Goal: Obtain resource: Download file/media

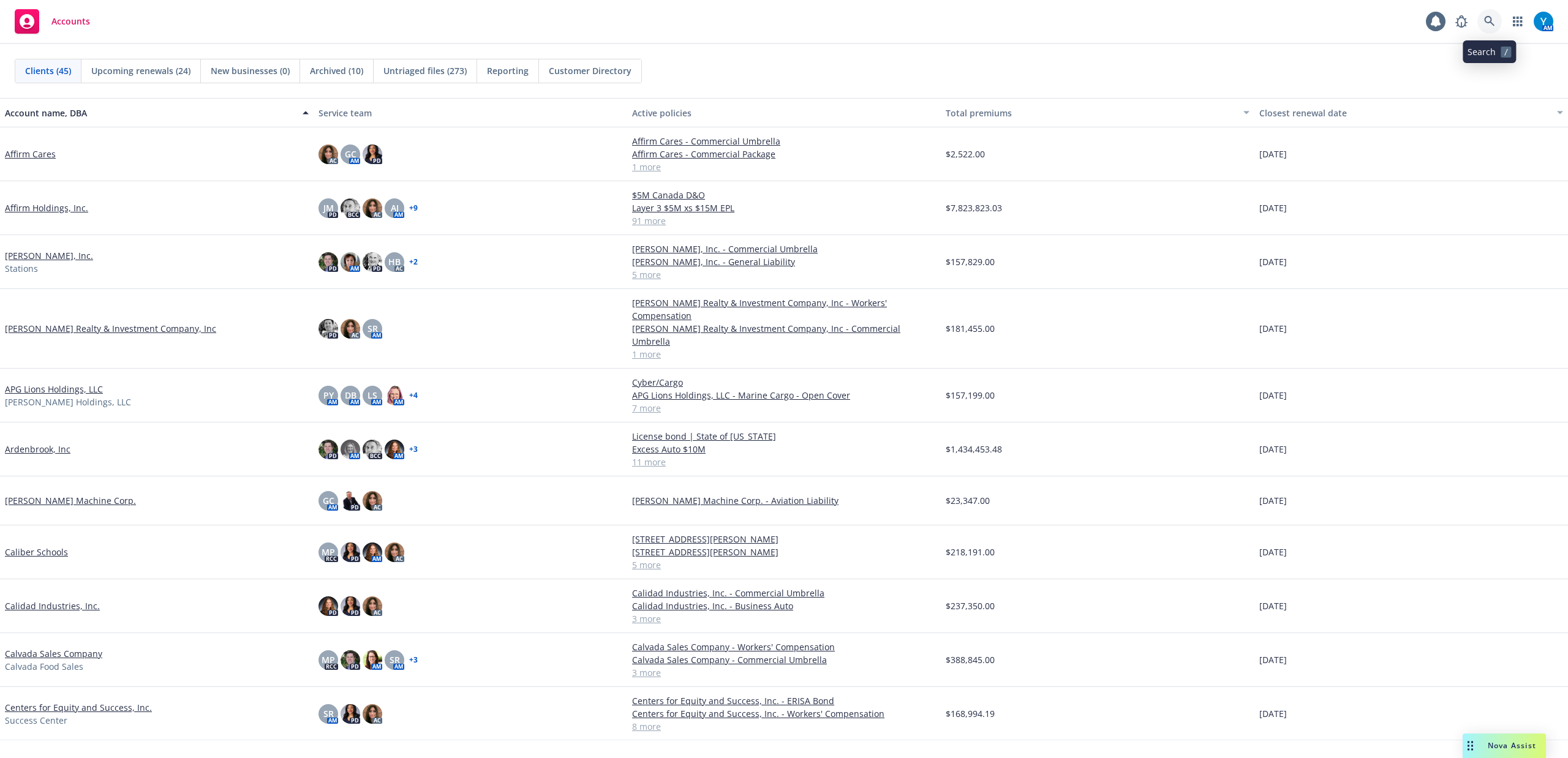
drag, startPoint x: 1486, startPoint y: 20, endPoint x: 1490, endPoint y: 40, distance: 20.4
click at [1488, 20] on icon at bounding box center [1490, 22] width 11 height 11
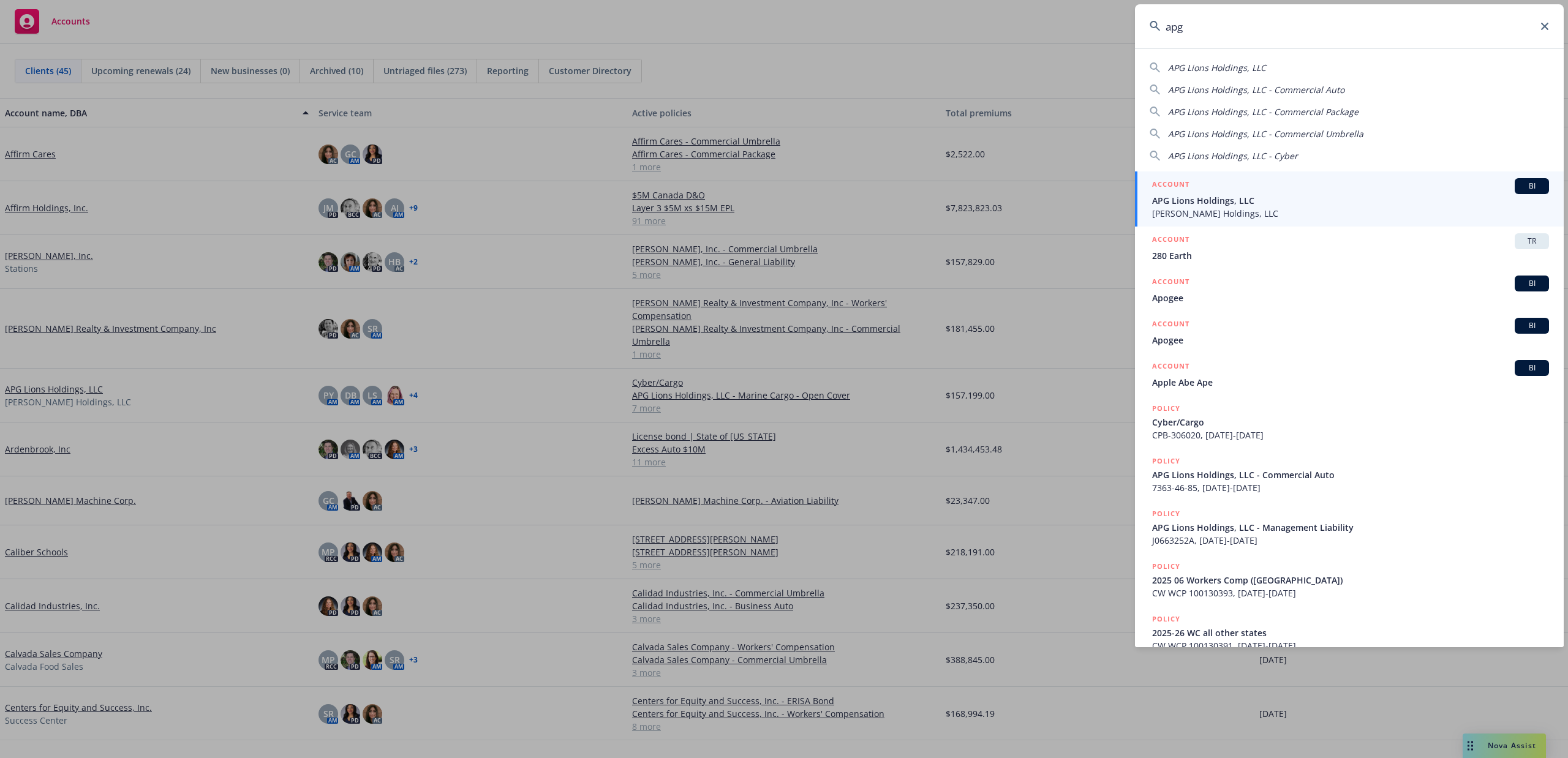
type input "apg"
click at [1229, 198] on span "APG Lions Holdings, LLC" at bounding box center [1350, 200] width 397 height 13
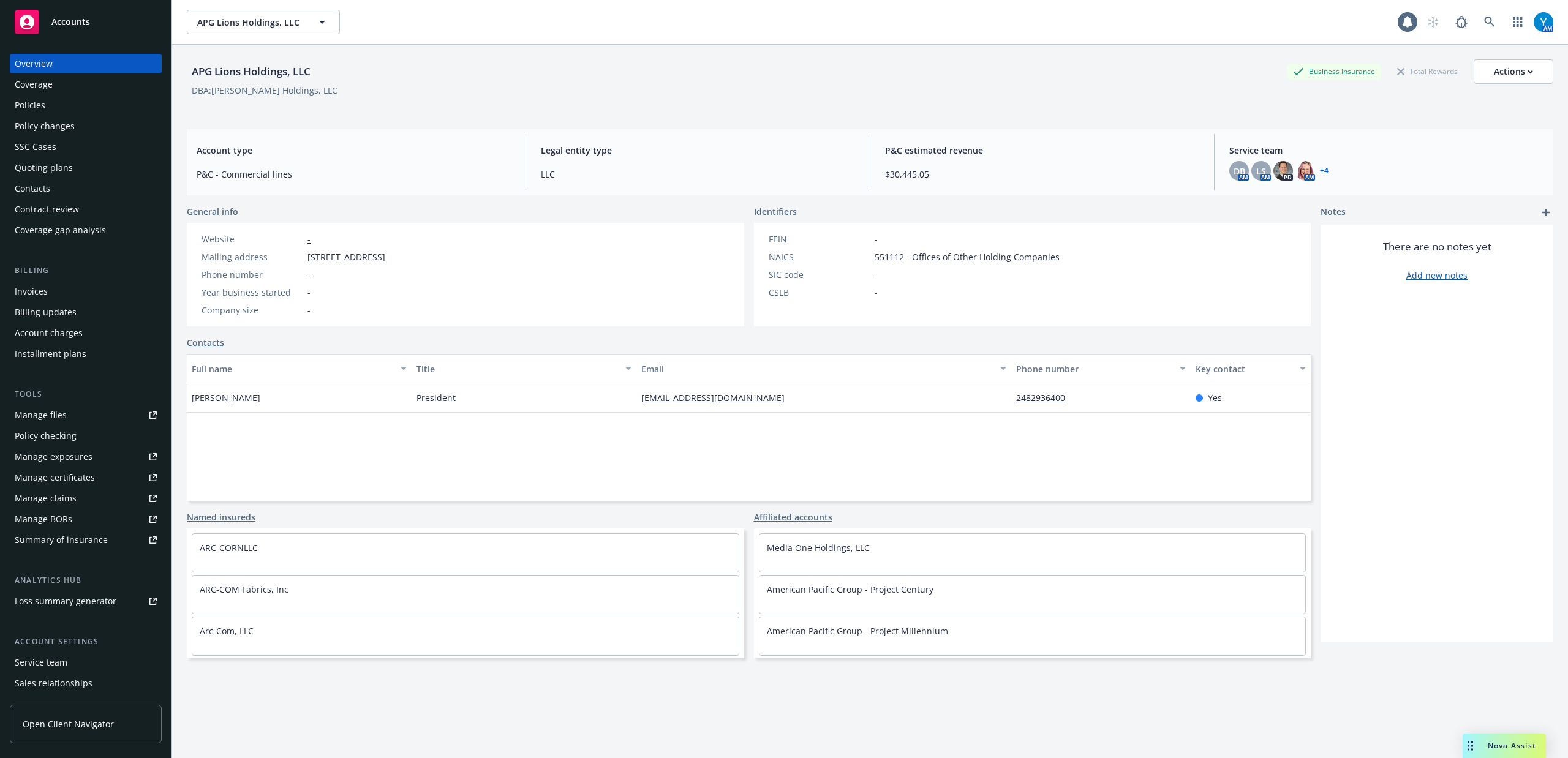
click at [79, 104] on div "Policies" at bounding box center [85, 106] width 142 height 19
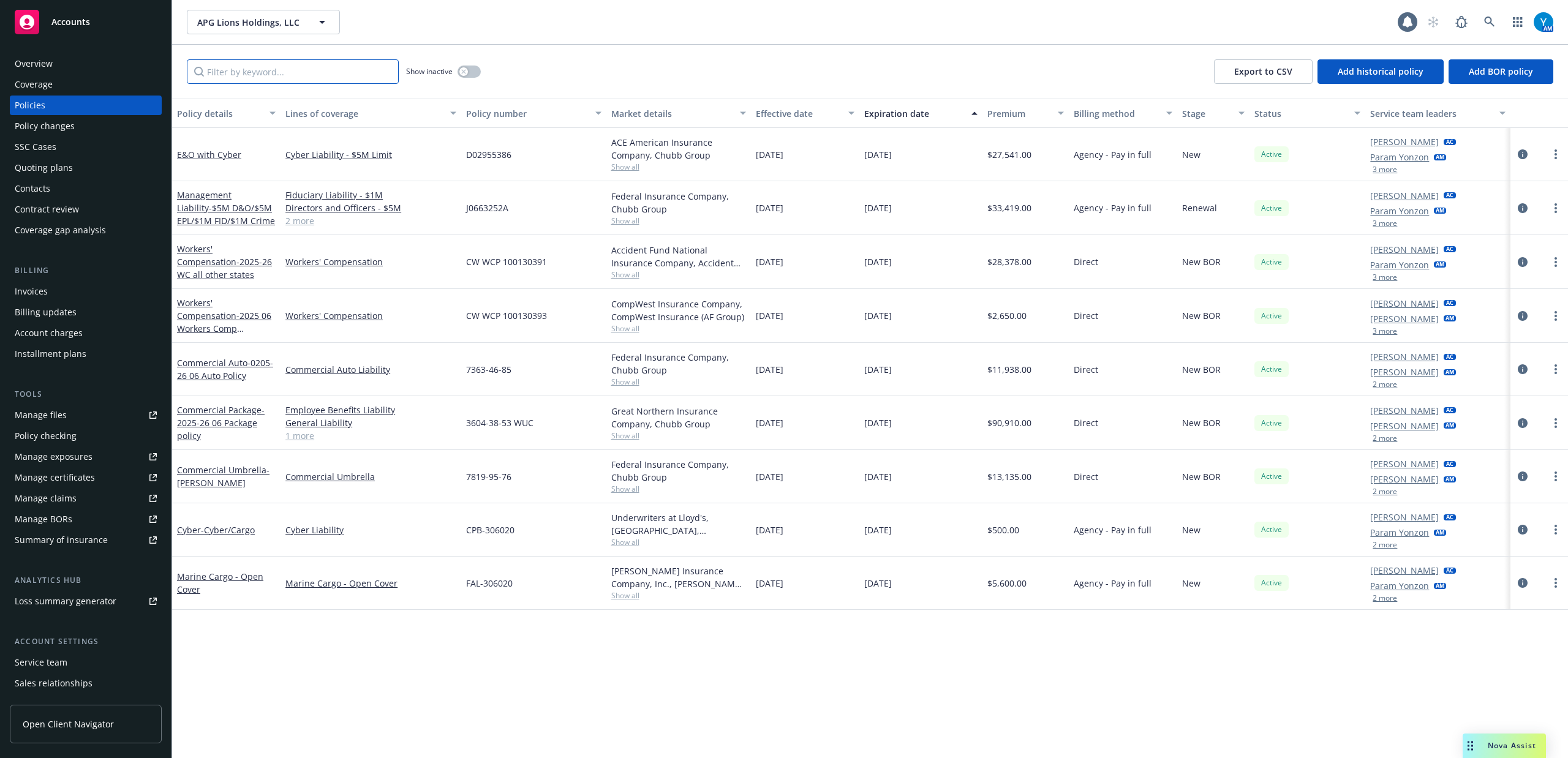
click at [246, 76] on input "Filter by keyword..." at bounding box center [292, 71] width 212 height 24
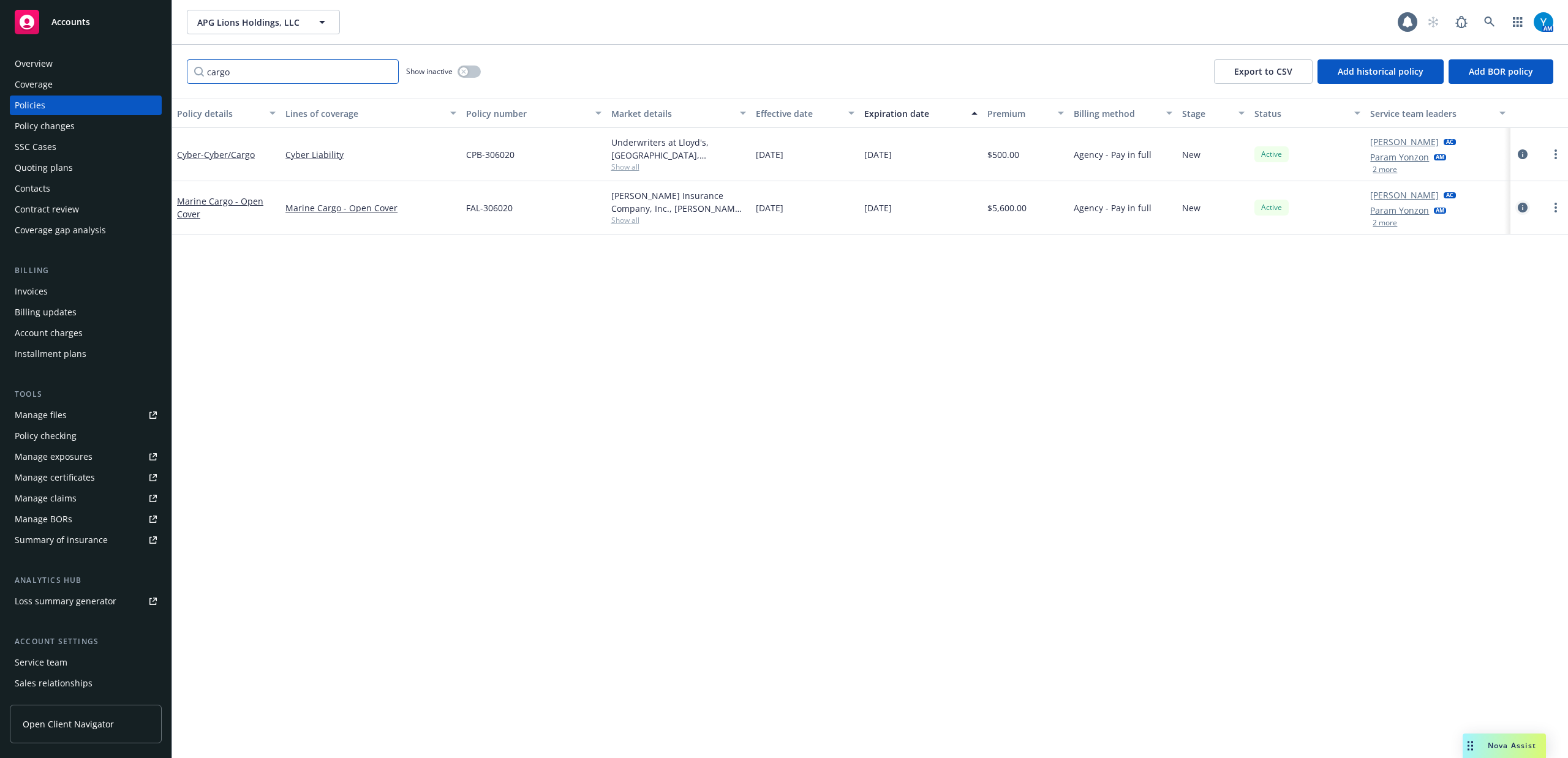
type input "cargo"
click at [1523, 207] on icon "circleInformation" at bounding box center [1523, 208] width 10 height 10
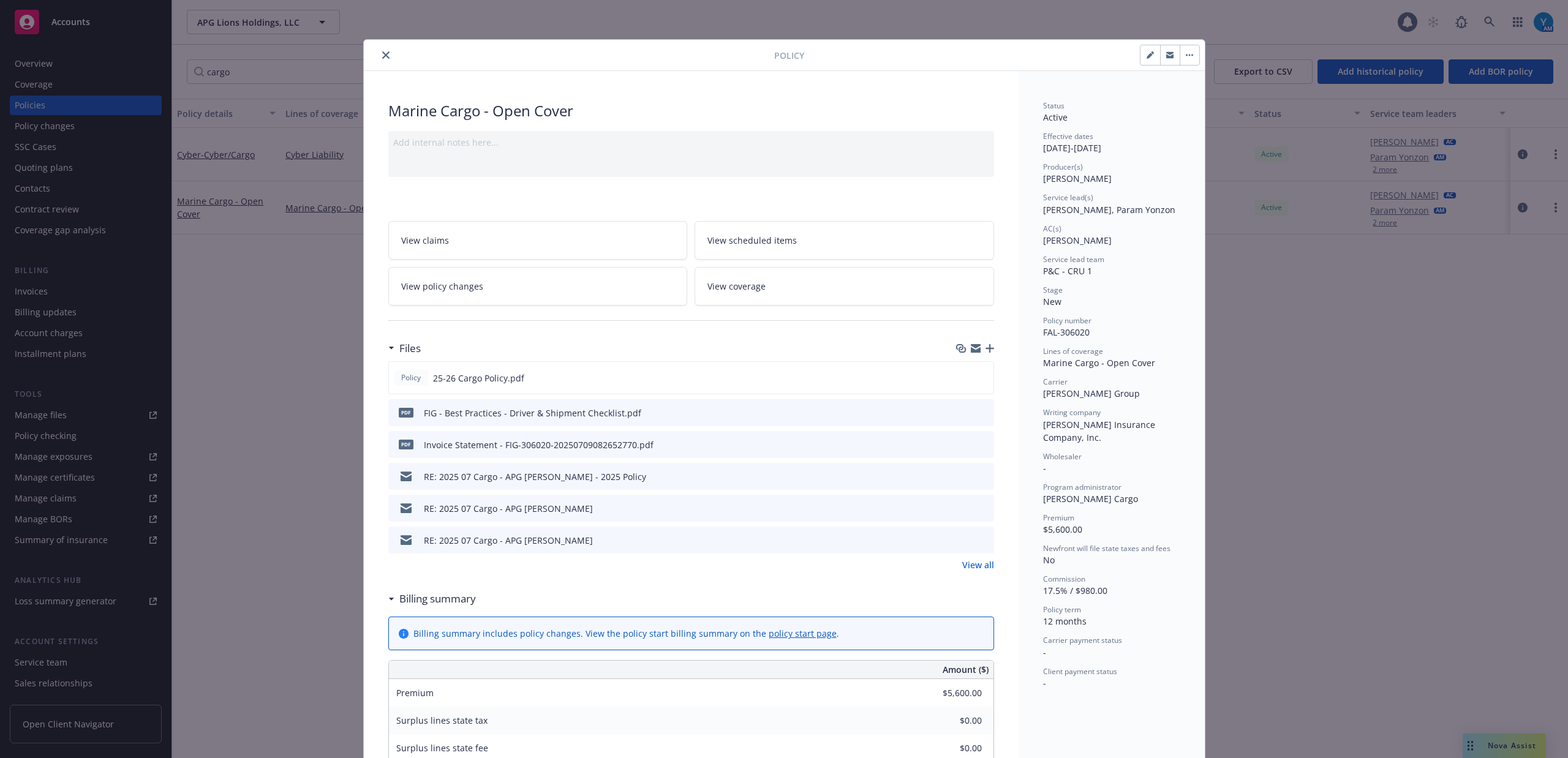
click at [378, 49] on button "close" at bounding box center [386, 55] width 15 height 15
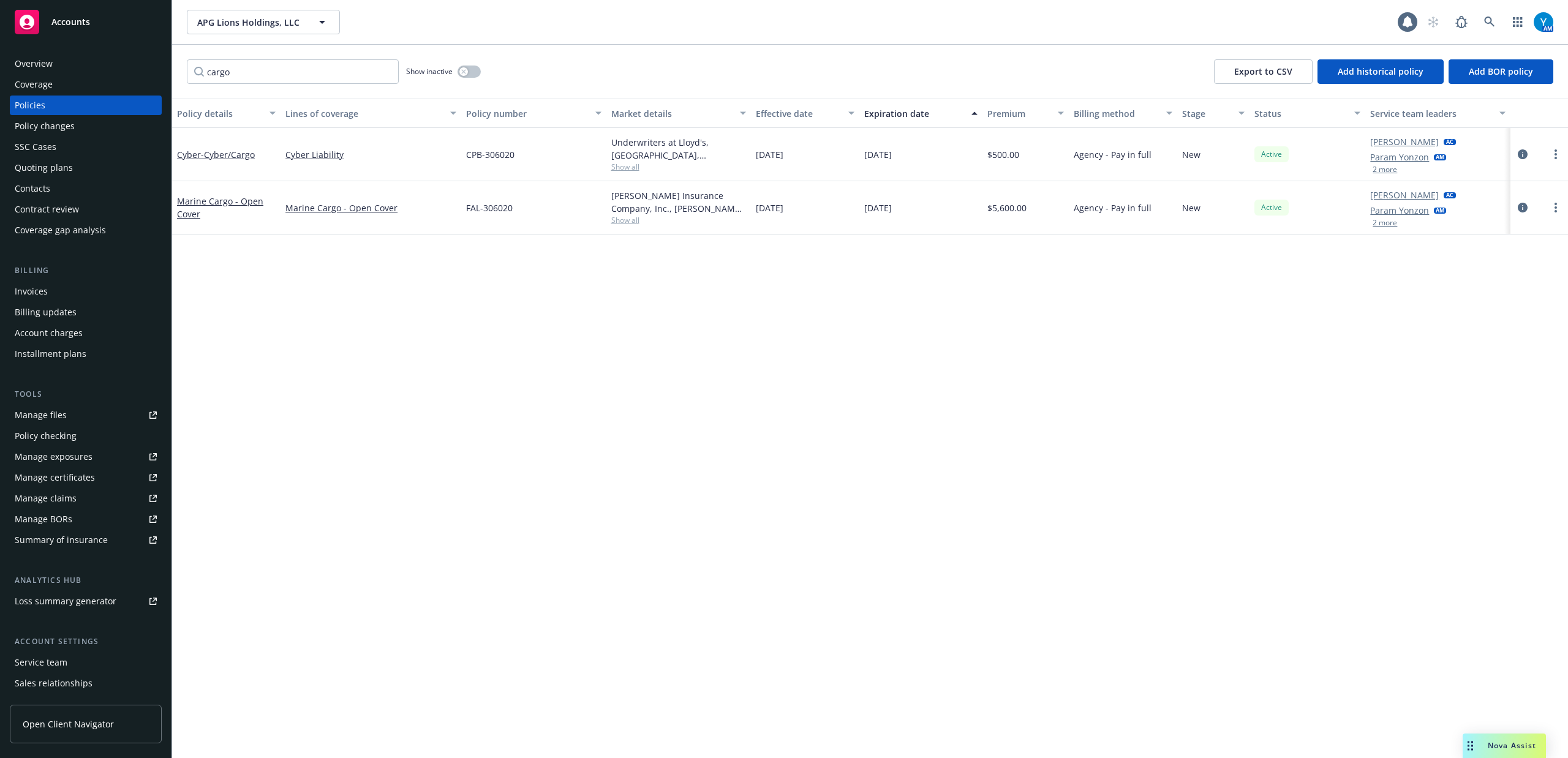
click at [1391, 226] on button "2 more" at bounding box center [1385, 222] width 24 height 7
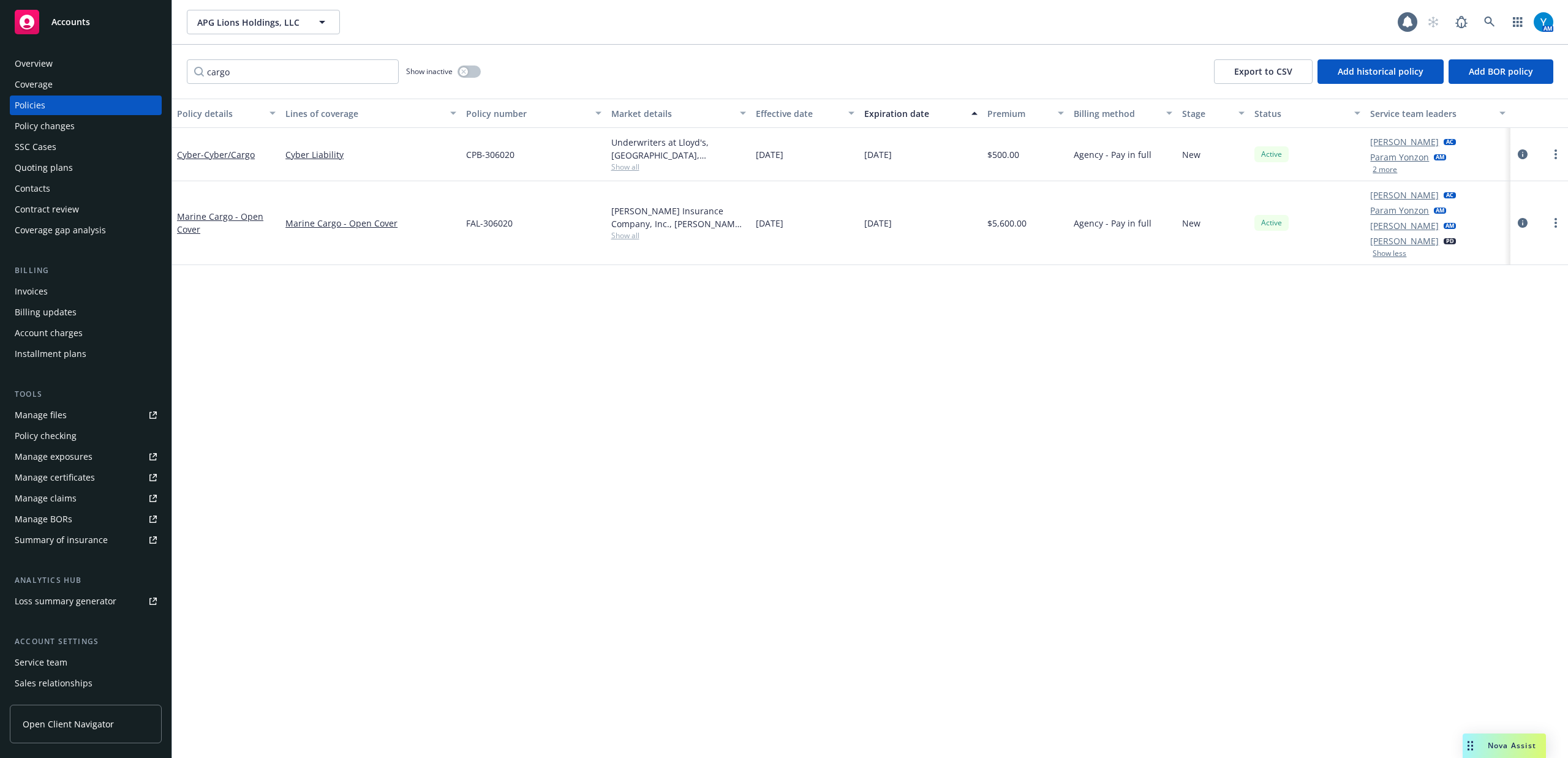
click at [1392, 170] on button "2 more" at bounding box center [1385, 169] width 24 height 7
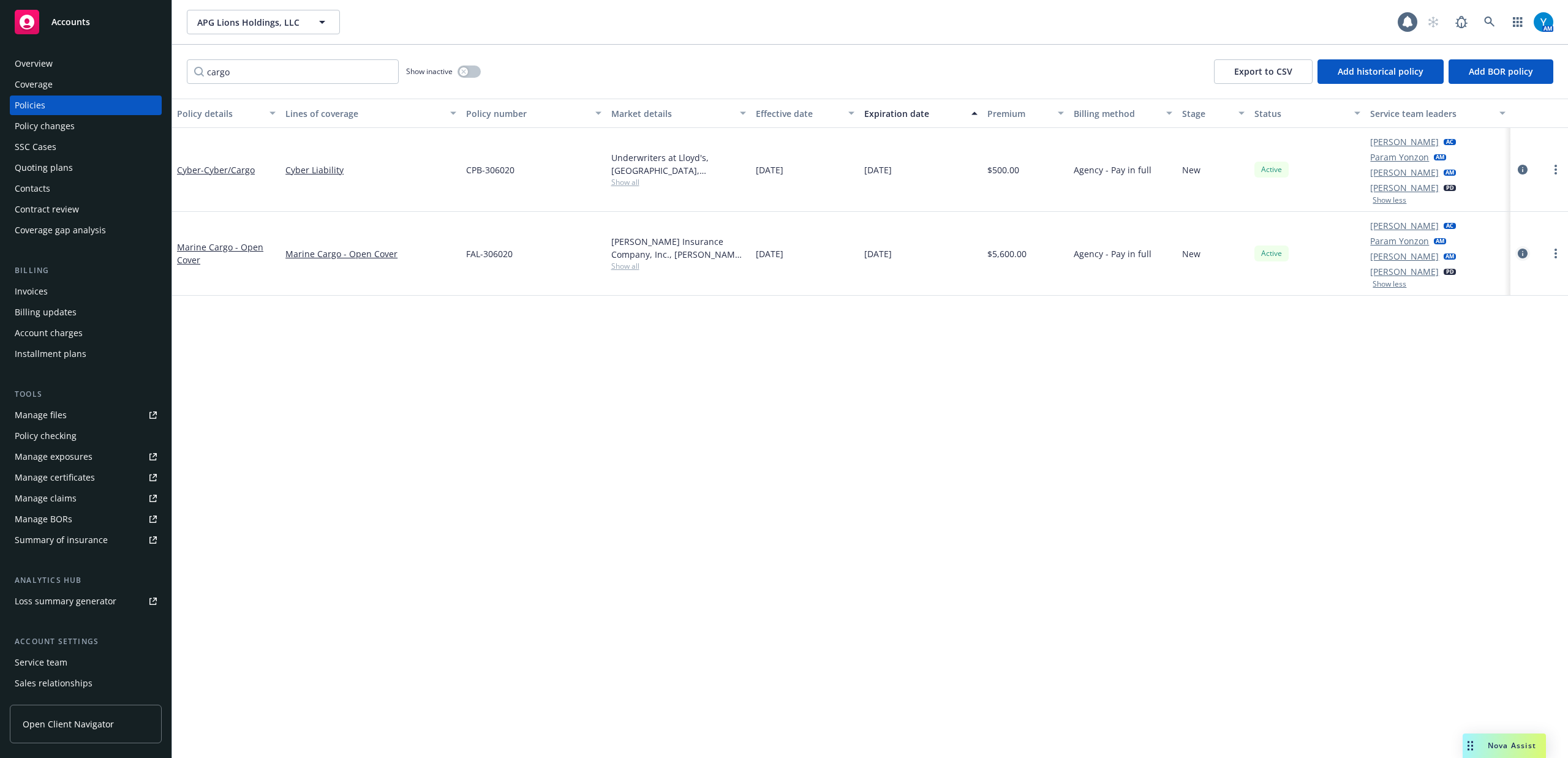
click at [1520, 252] on icon "circleInformation" at bounding box center [1523, 253] width 10 height 10
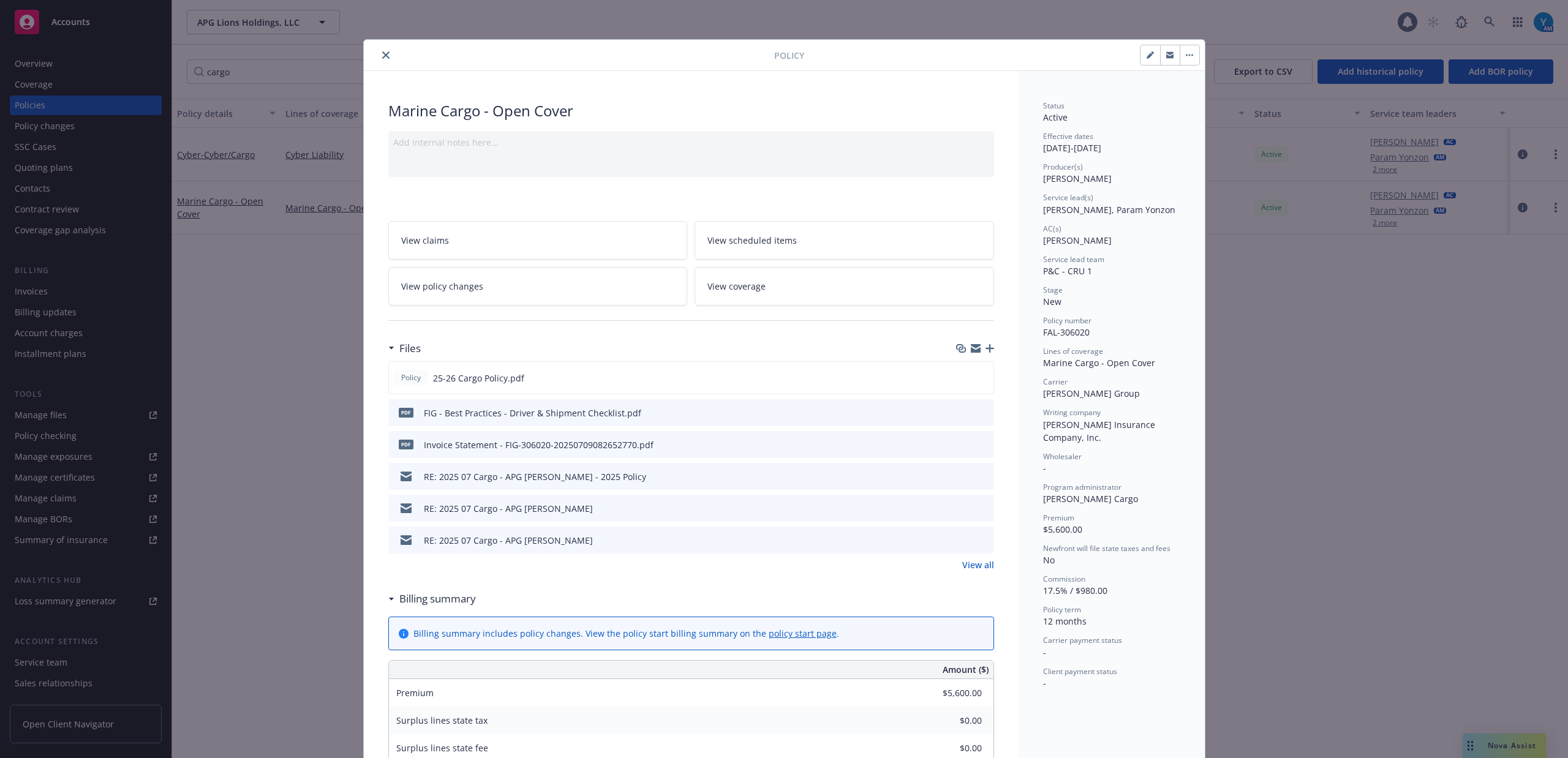
scroll to position [37, 0]
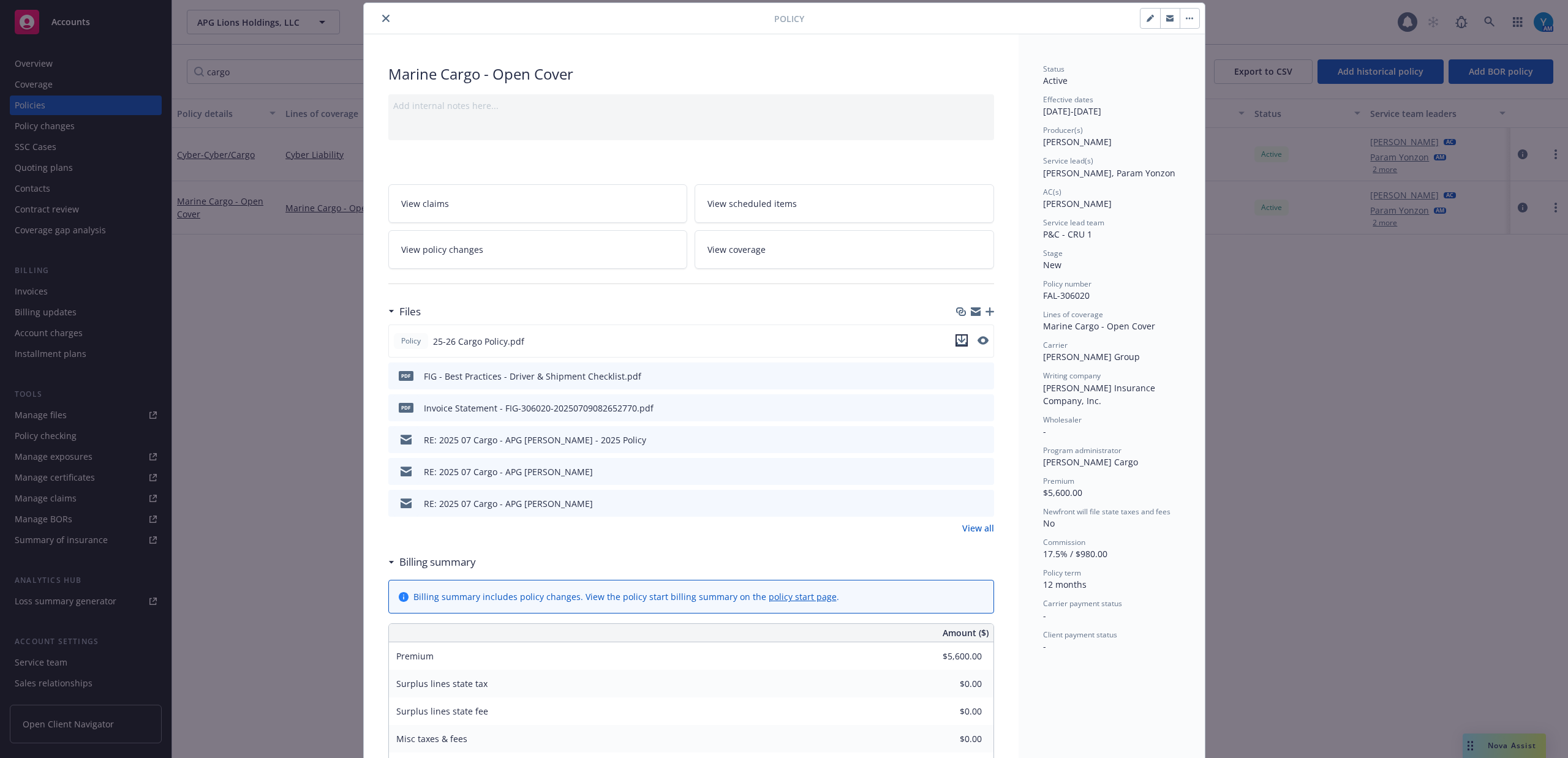
click at [957, 338] on icon "download file" at bounding box center [961, 340] width 10 height 10
click at [382, 21] on icon "close" at bounding box center [386, 18] width 7 height 7
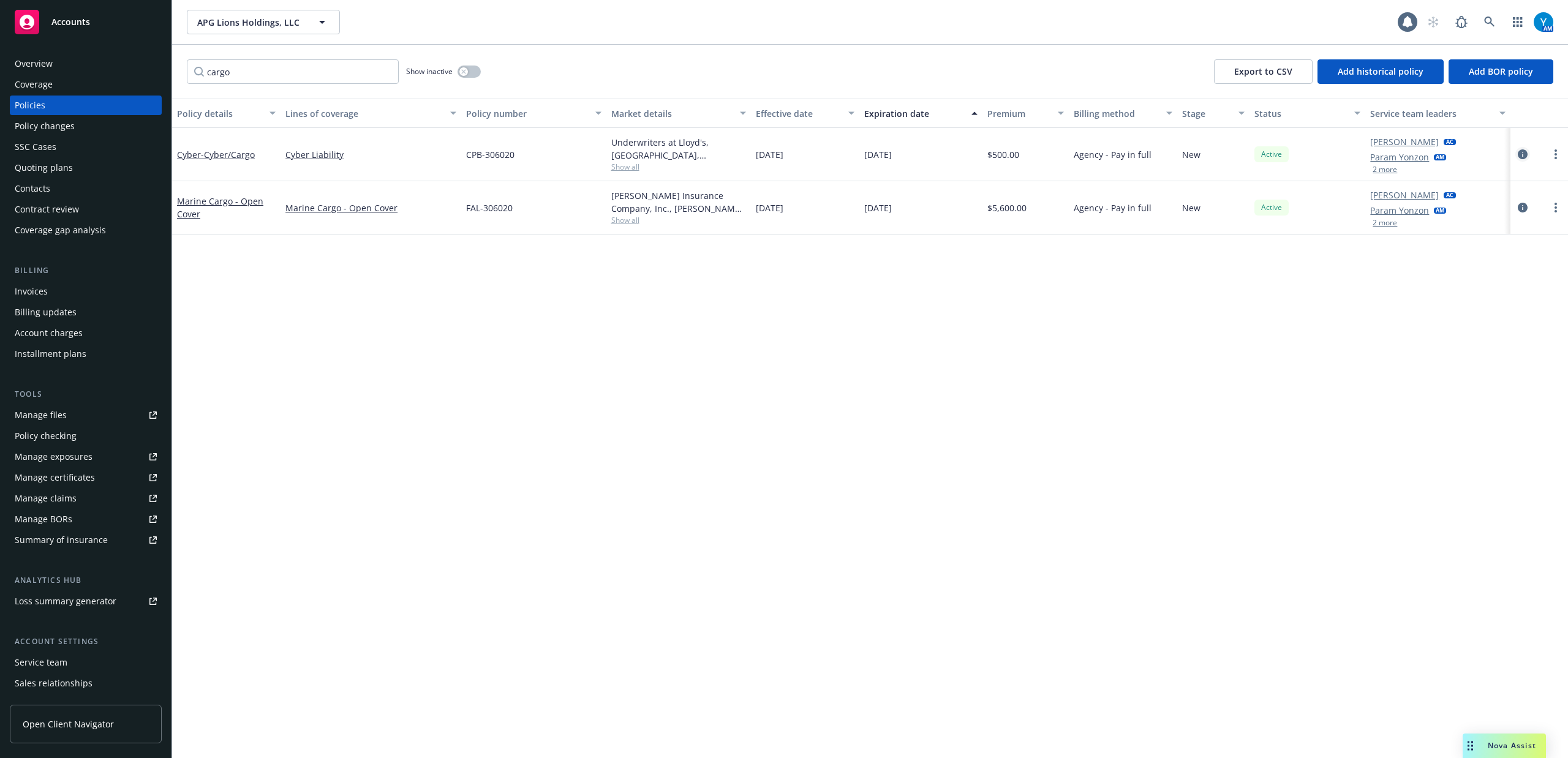
click at [1523, 151] on icon "circleInformation" at bounding box center [1523, 154] width 10 height 10
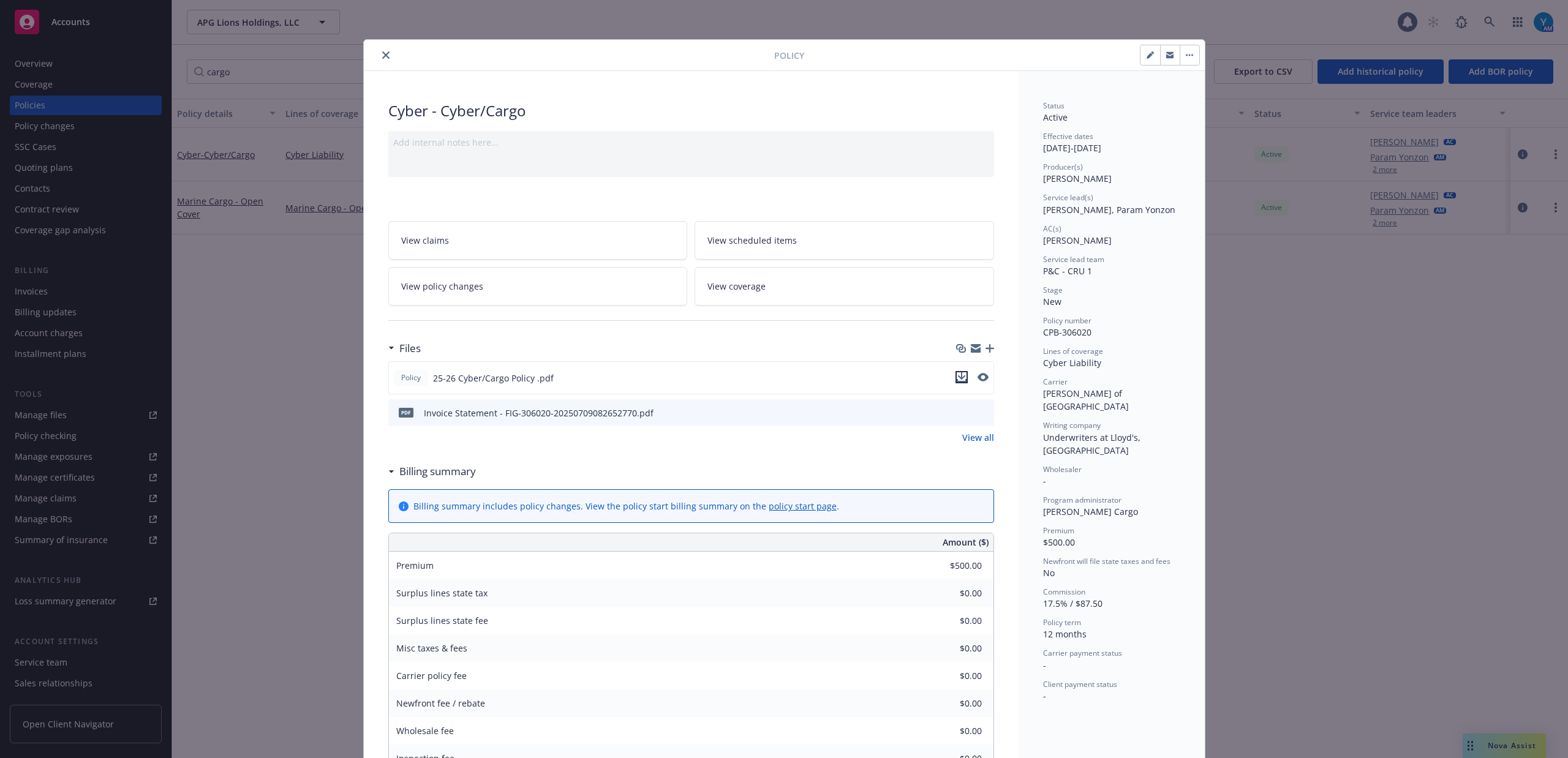
click at [956, 373] on button "download file" at bounding box center [961, 377] width 12 height 12
click at [382, 52] on icon "close" at bounding box center [386, 54] width 7 height 7
